Goal: Use online tool/utility: Utilize a website feature to perform a specific function

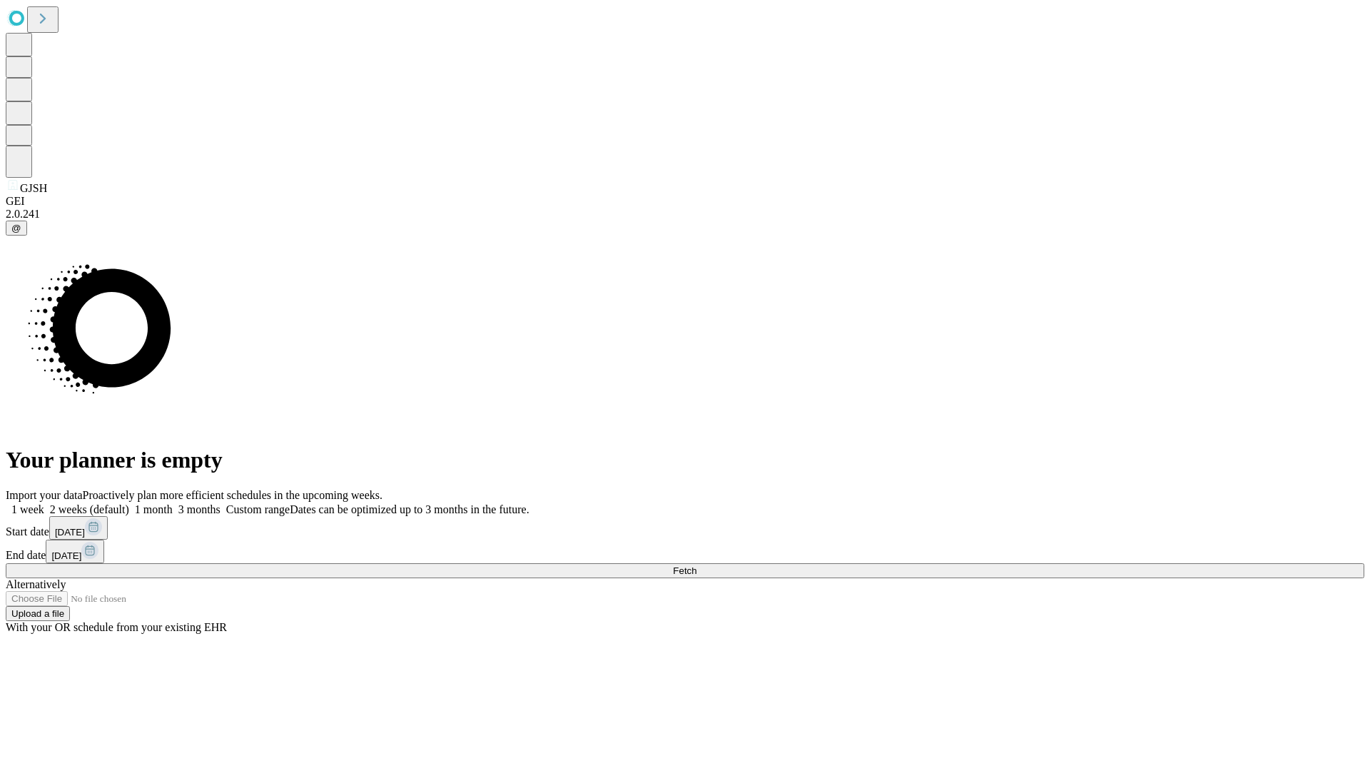
click at [696, 565] on span "Fetch" at bounding box center [685, 570] width 24 height 11
